Goal: Transaction & Acquisition: Purchase product/service

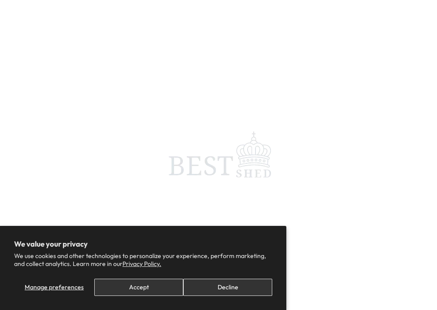
scroll to position [0, 58]
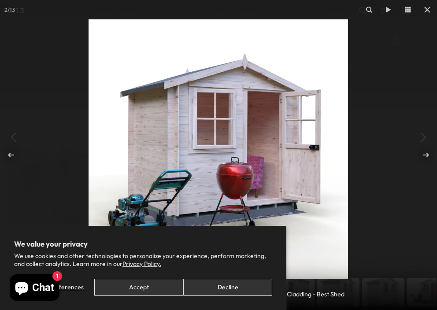
click at [212, 281] on button "Decline" at bounding box center [227, 287] width 89 height 17
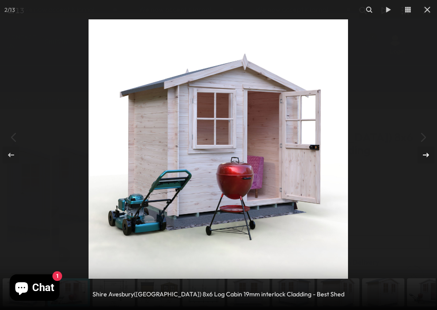
click at [426, 155] on icon at bounding box center [426, 155] width 6 height 4
